Goal: Task Accomplishment & Management: Use online tool/utility

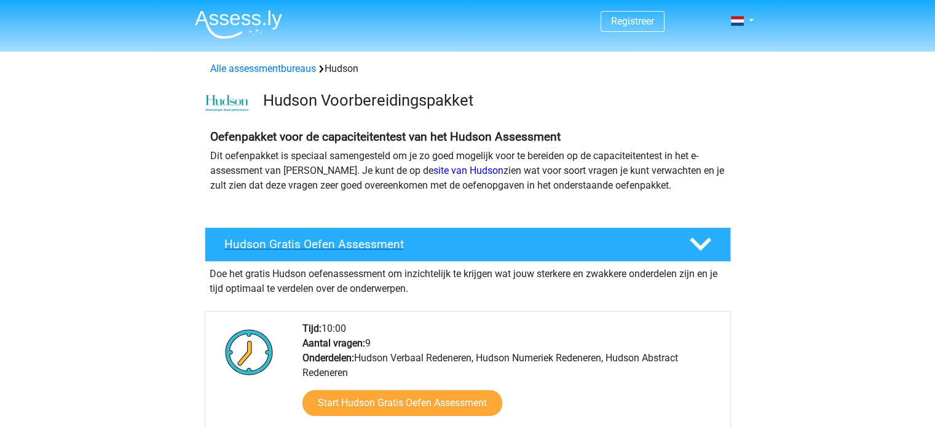
click at [342, 248] on h4 "Hudson Gratis Oefen Assessment" at bounding box center [446, 244] width 445 height 14
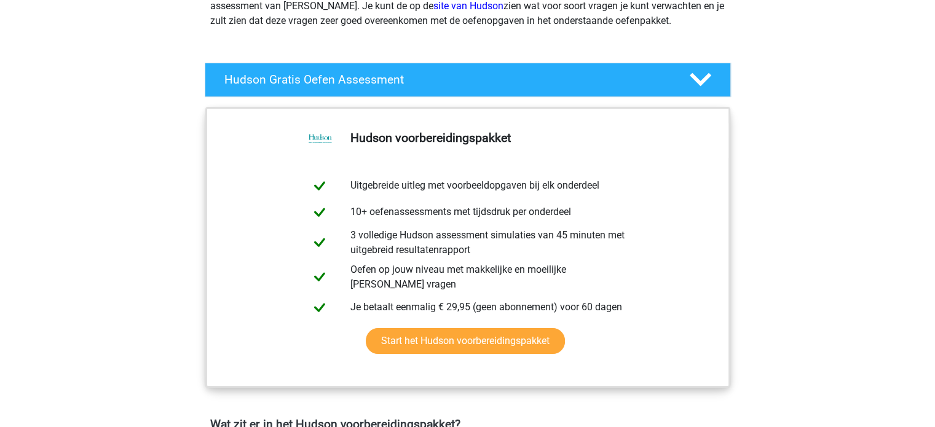
scroll to position [172, 0]
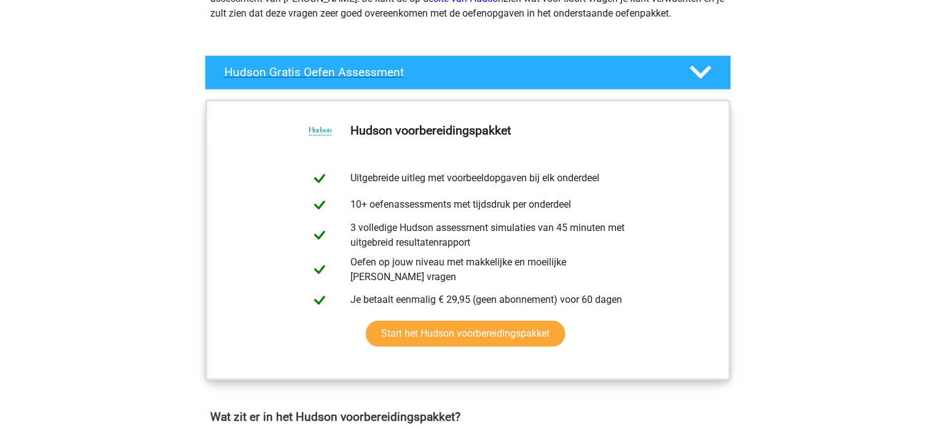
click at [692, 73] on icon at bounding box center [701, 72] width 22 height 22
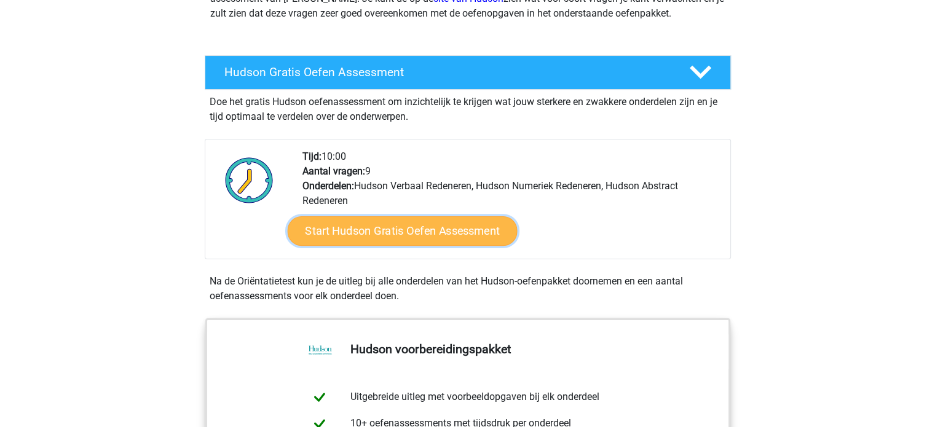
click at [457, 235] on link "Start Hudson Gratis Oefen Assessment" at bounding box center [402, 231] width 230 height 30
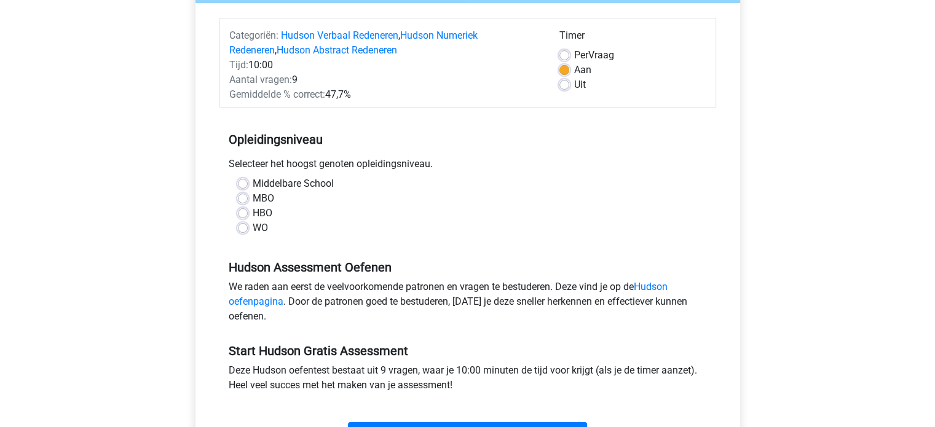
scroll to position [148, 0]
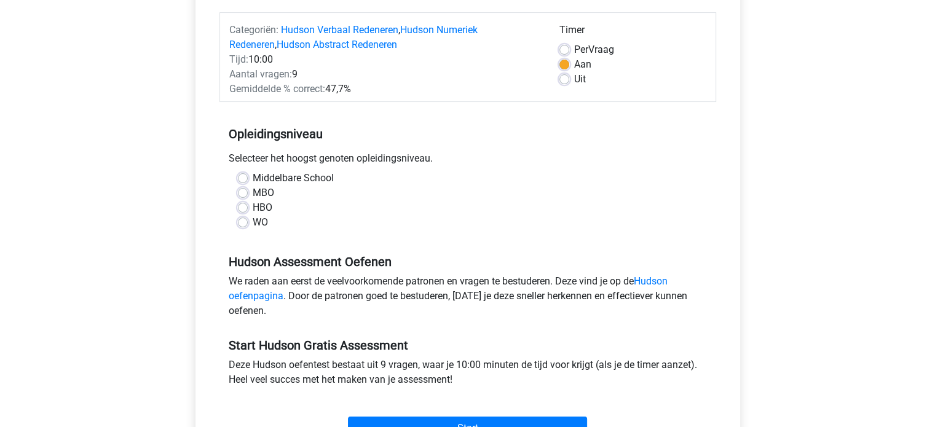
click at [253, 175] on label "Middelbare School" at bounding box center [293, 178] width 81 height 15
click at [243, 175] on input "Middelbare School" at bounding box center [243, 177] width 10 height 12
radio input "true"
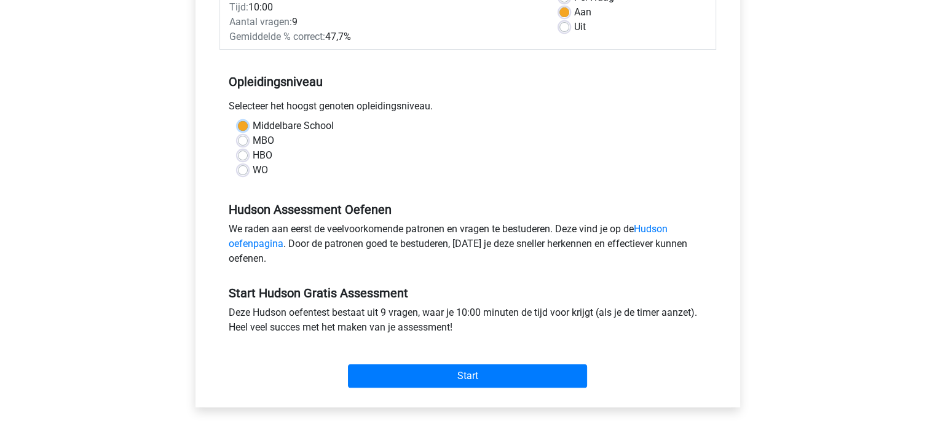
scroll to position [221, 0]
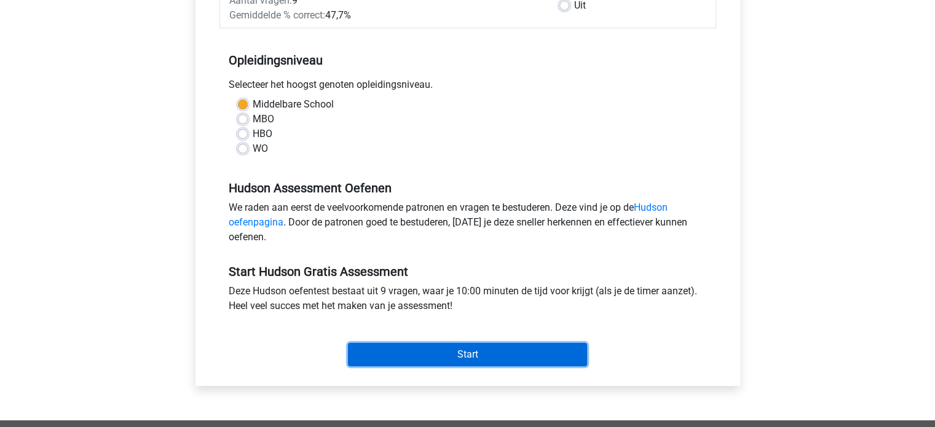
click at [529, 356] on input "Start" at bounding box center [467, 354] width 239 height 23
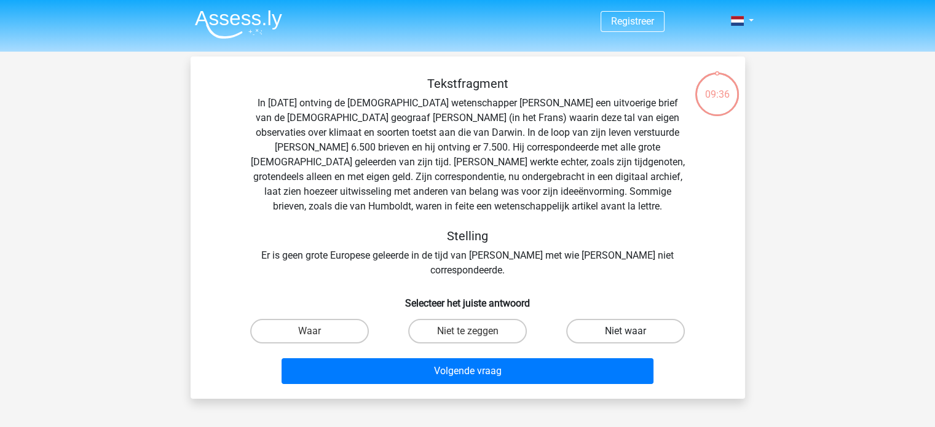
click at [618, 319] on label "Niet waar" at bounding box center [625, 331] width 119 height 25
click at [626, 331] on input "Niet waar" at bounding box center [630, 335] width 8 height 8
radio input "true"
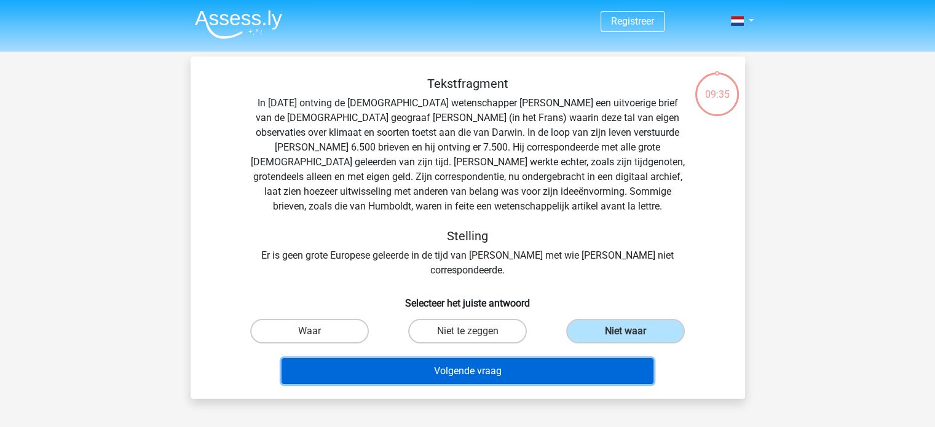
click at [577, 358] on button "Volgende vraag" at bounding box center [468, 371] width 372 height 26
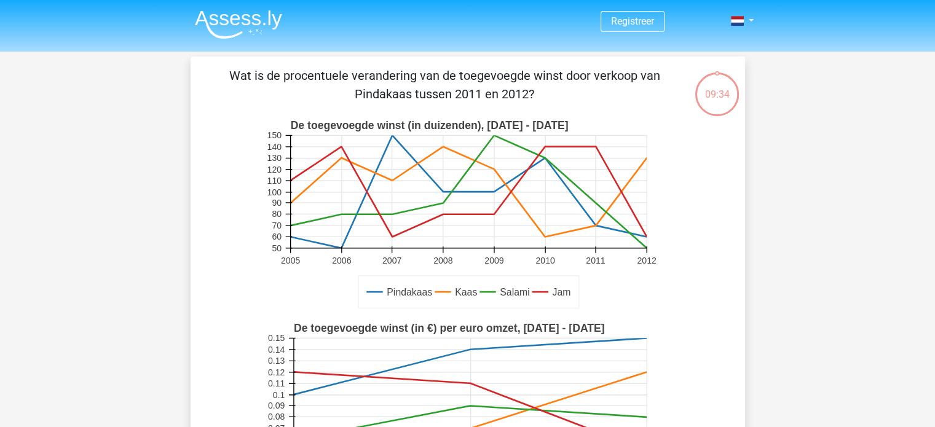
scroll to position [57, 0]
